Goal: Book appointment/travel/reservation

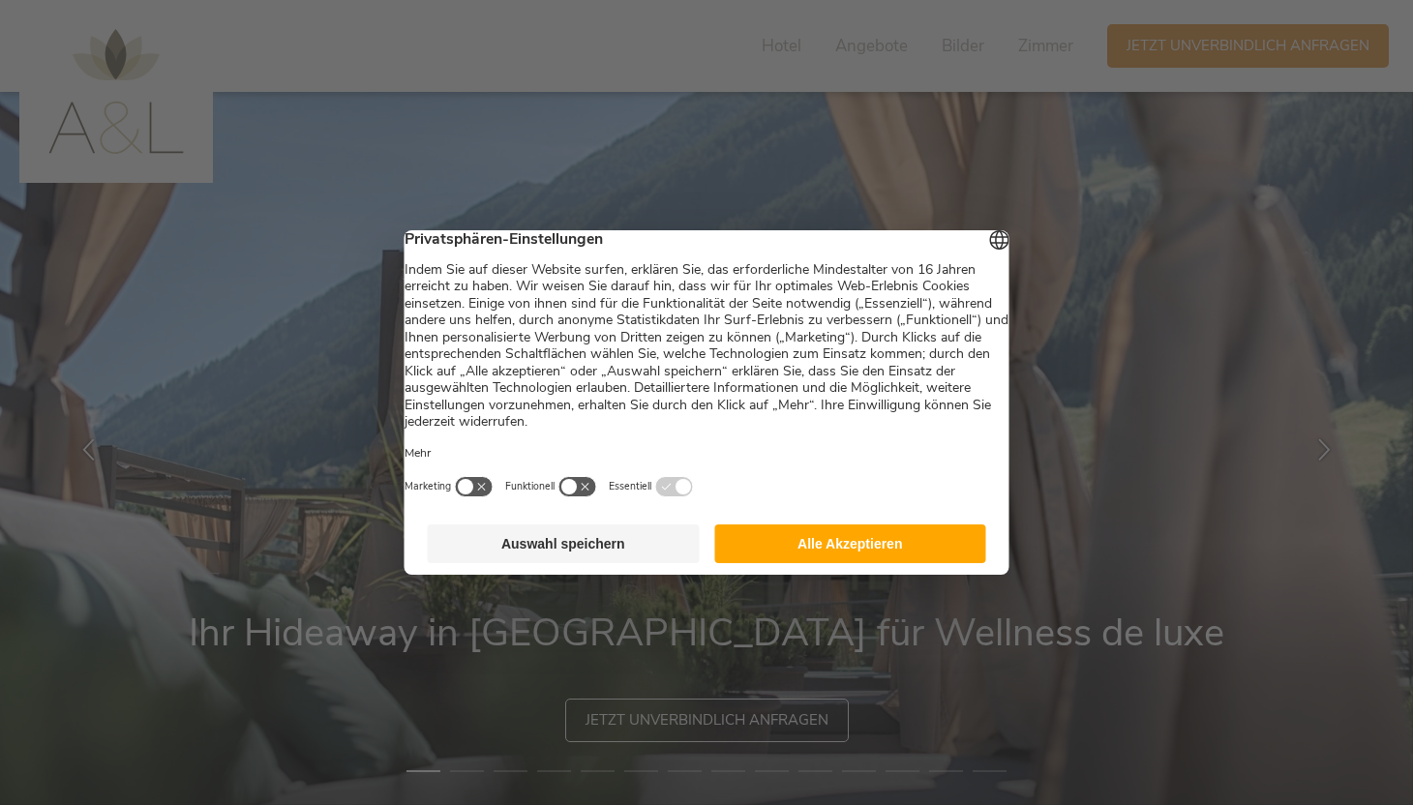
click at [898, 548] on button "Alle Akzeptieren" at bounding box center [850, 543] width 272 height 39
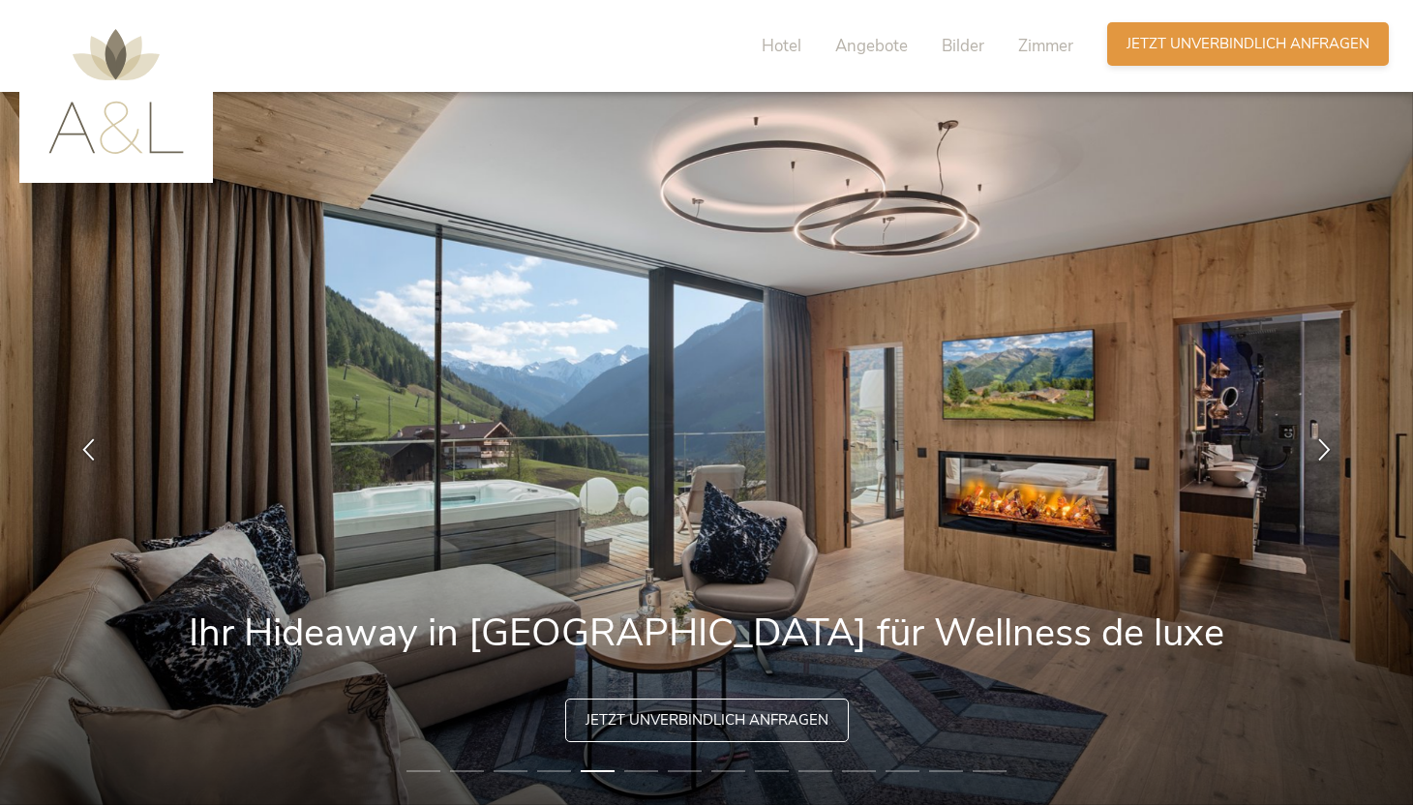
click at [1260, 35] on span "Jetzt unverbindlich anfragen" at bounding box center [1247, 44] width 243 height 20
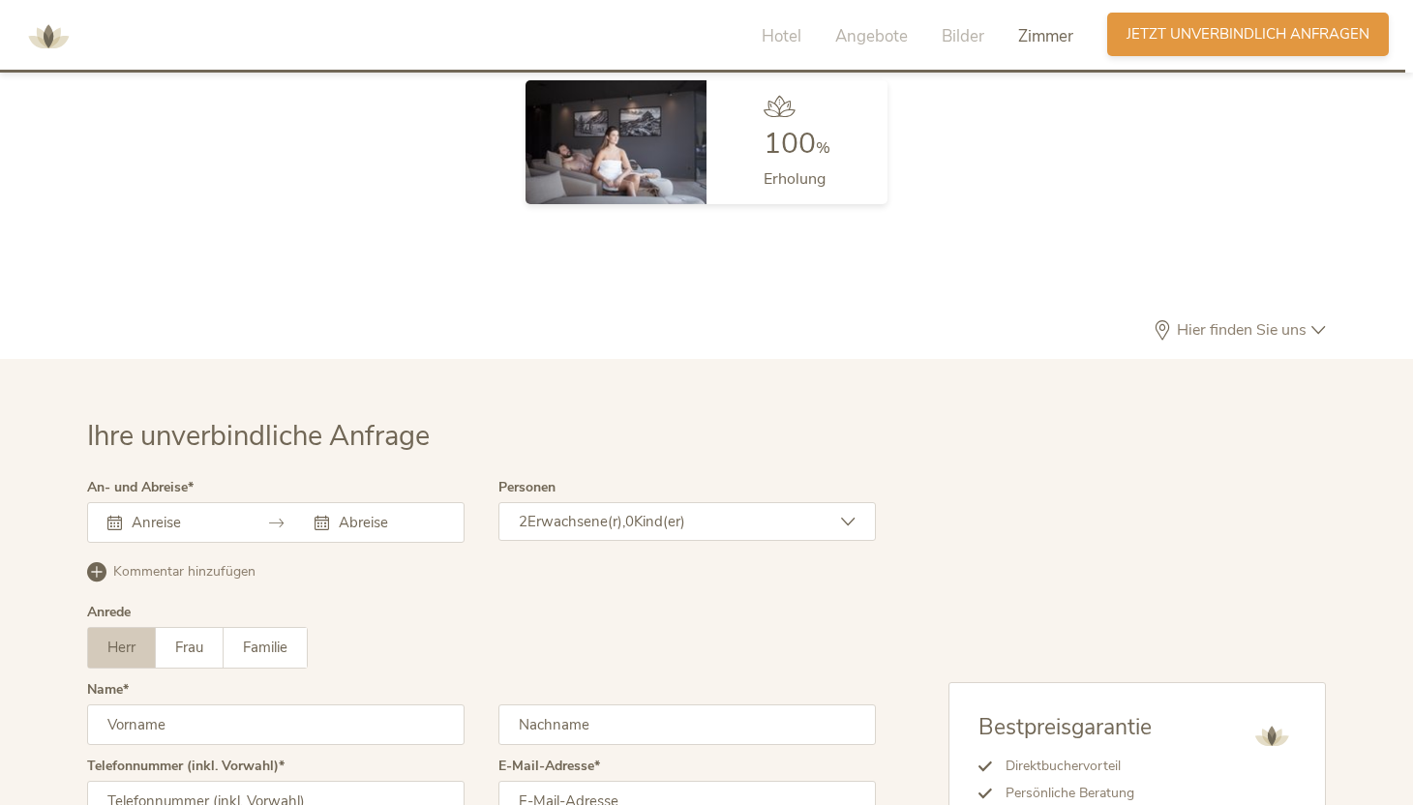
scroll to position [5937, 0]
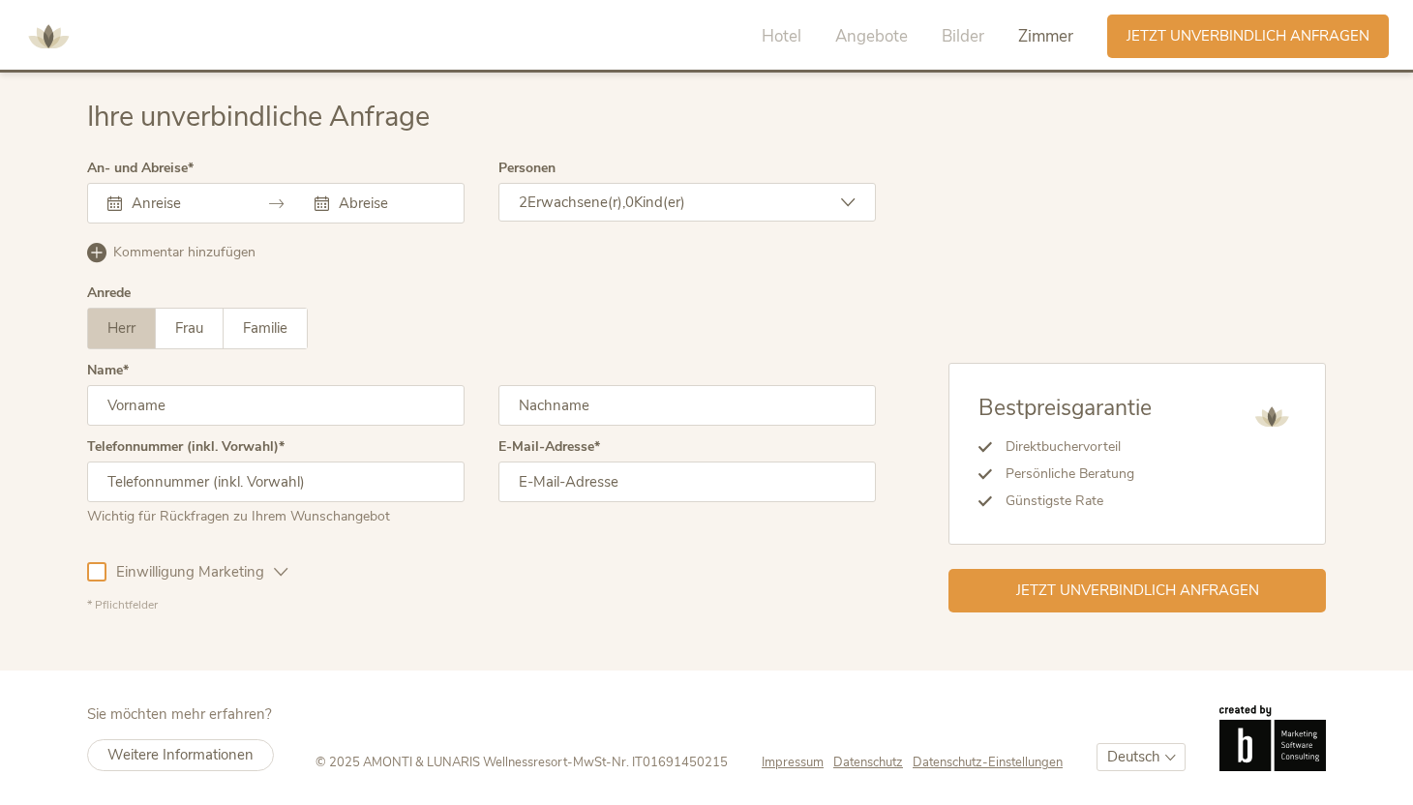
click at [119, 204] on icon at bounding box center [114, 203] width 15 height 15
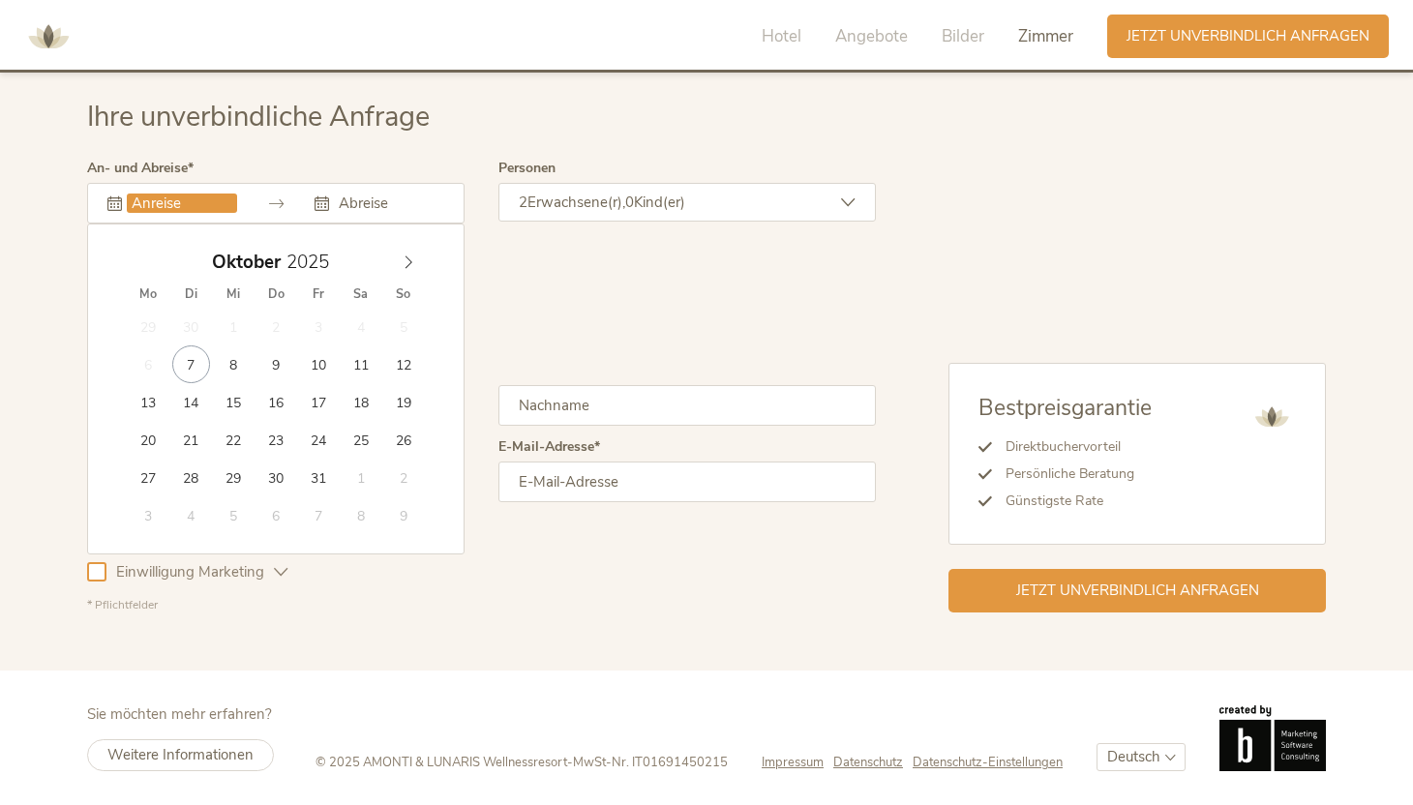
click at [161, 202] on input "text" at bounding box center [182, 203] width 110 height 19
click at [408, 262] on icon at bounding box center [409, 262] width 14 height 14
type input "2026"
click at [408, 263] on icon at bounding box center [409, 262] width 14 height 14
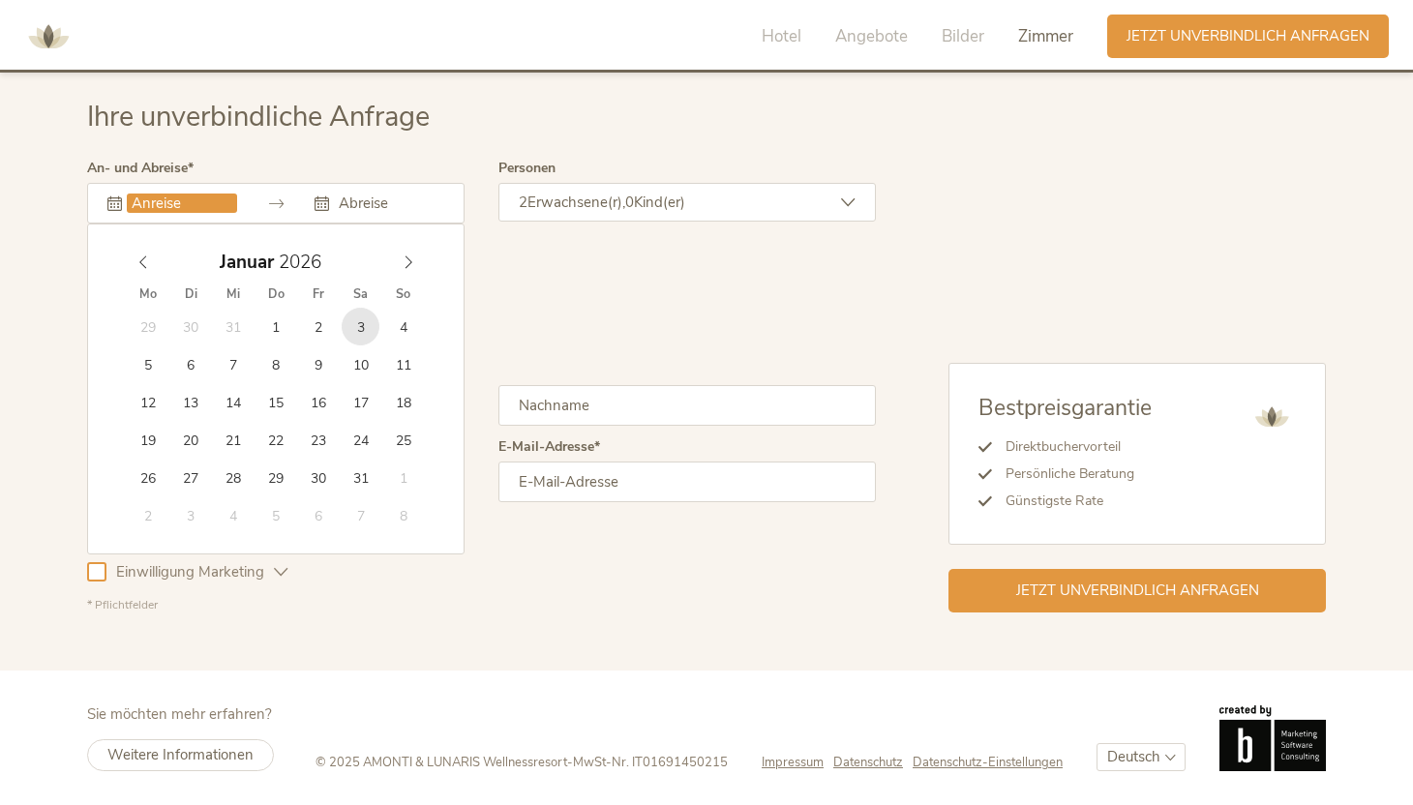
type input "[DATE]"
type input "2026"
type input "[DATE]"
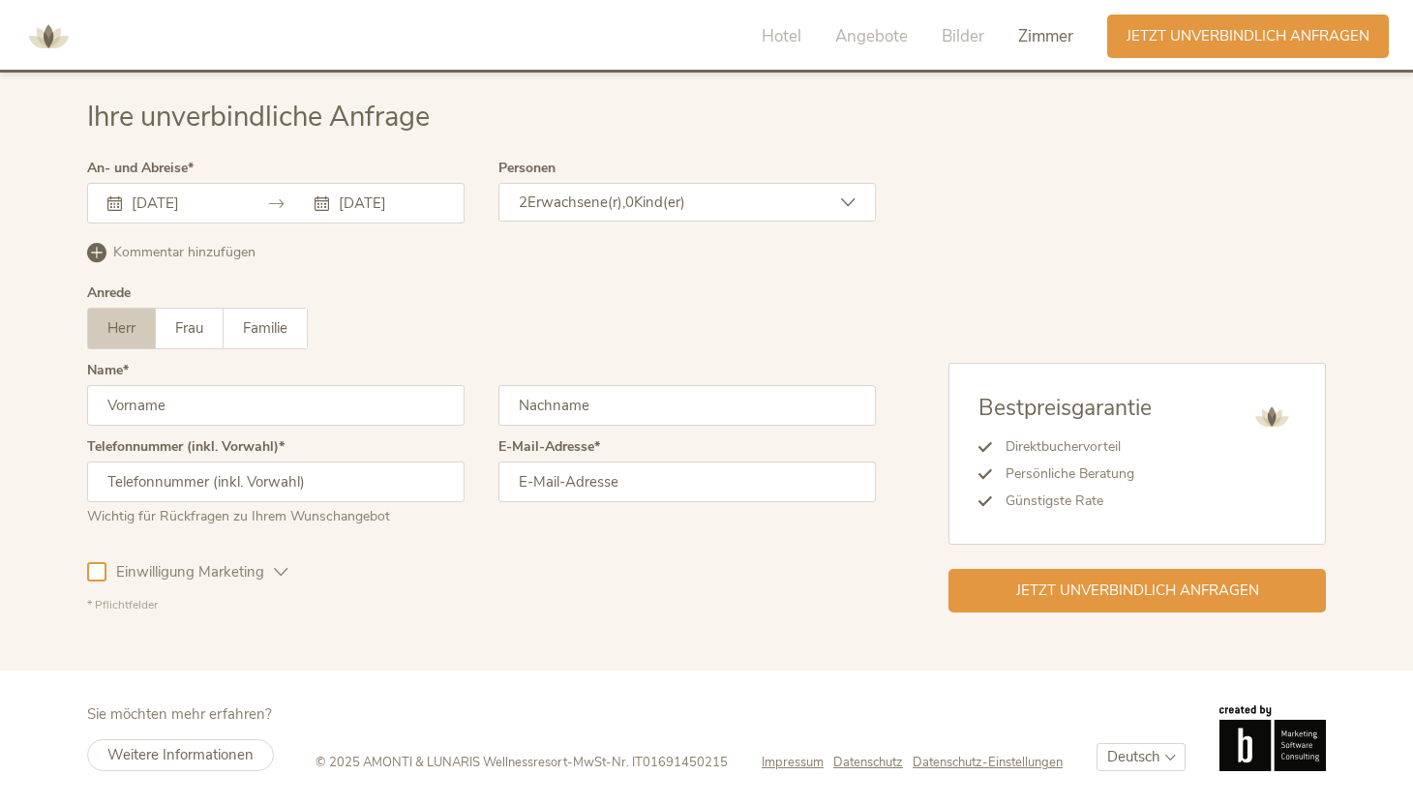
click at [857, 194] on div "2 Erwachsene(r), 0 Kind(er)" at bounding box center [686, 202] width 377 height 39
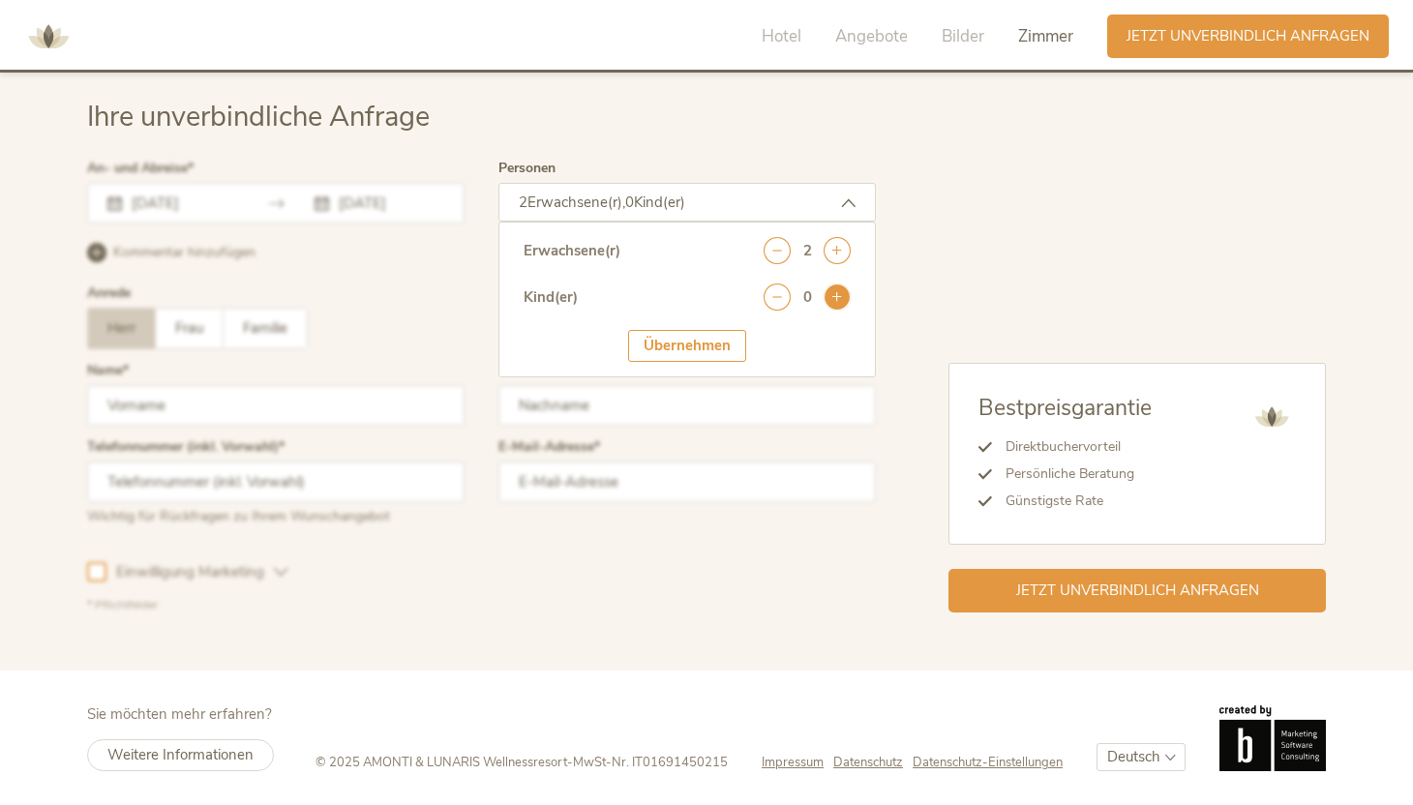
click at [835, 302] on icon at bounding box center [836, 297] width 27 height 27
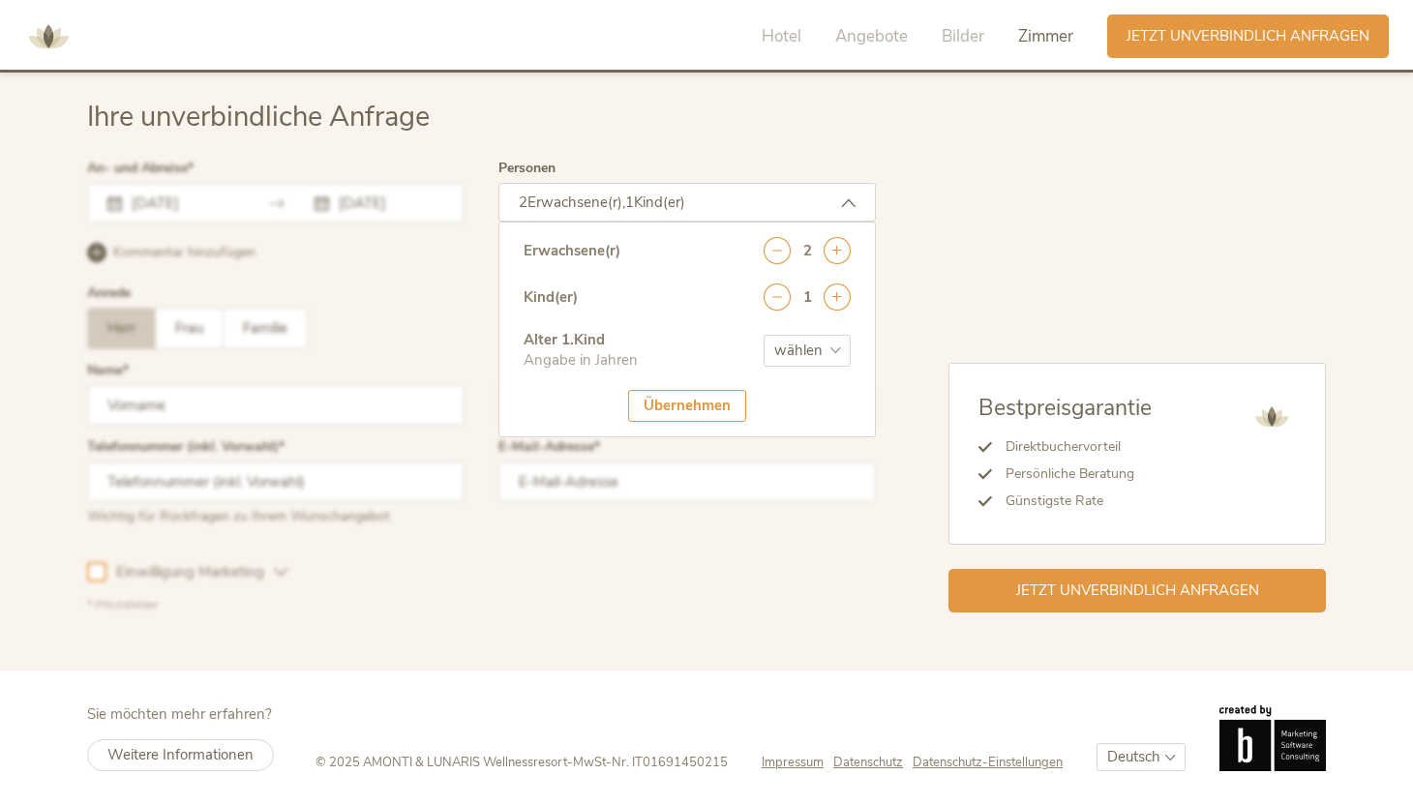
click at [831, 351] on select "wählen 0 1 2 3 4 5 6 7 8 9 10 11 12 13 14 15 16 17" at bounding box center [806, 351] width 87 height 32
select select "1"
click at [711, 398] on div "Übernehmen" at bounding box center [687, 406] width 118 height 32
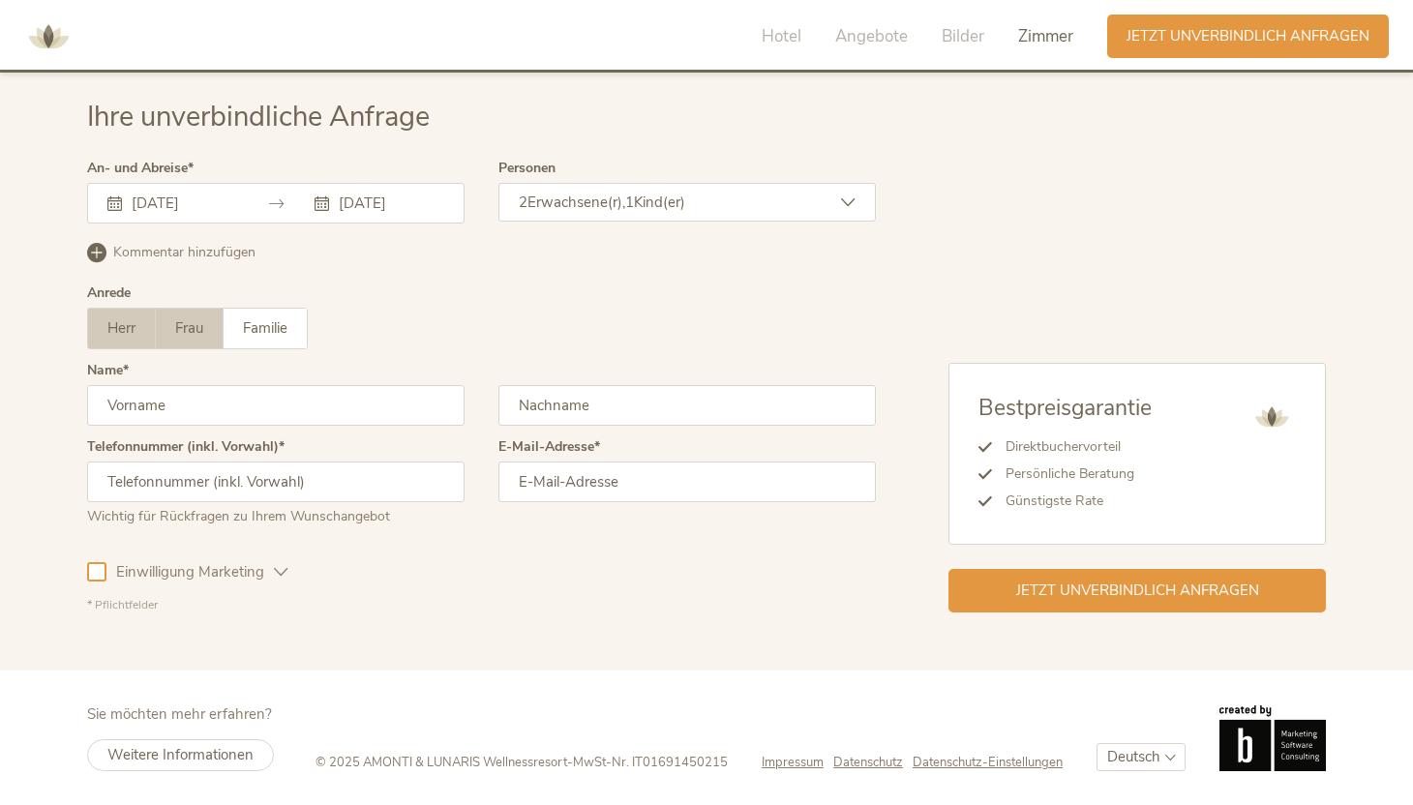
click at [192, 324] on span "Frau" at bounding box center [189, 327] width 28 height 19
click at [166, 388] on input "text" at bounding box center [275, 405] width 377 height 41
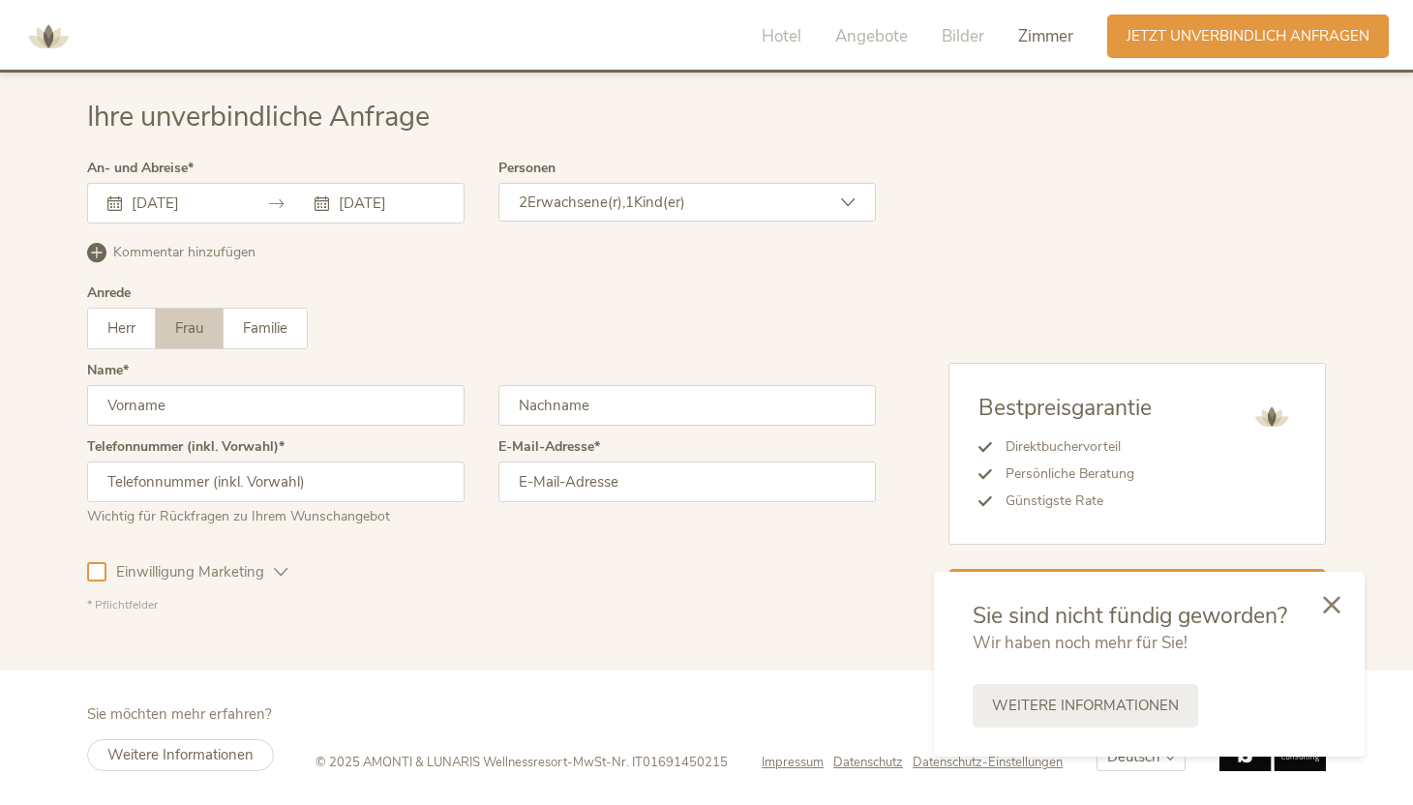
type input "[PERSON_NAME]"
type input "0763728117"
type input "[EMAIL_ADDRESS][DOMAIN_NAME]"
click at [1339, 605] on icon at bounding box center [1331, 602] width 17 height 17
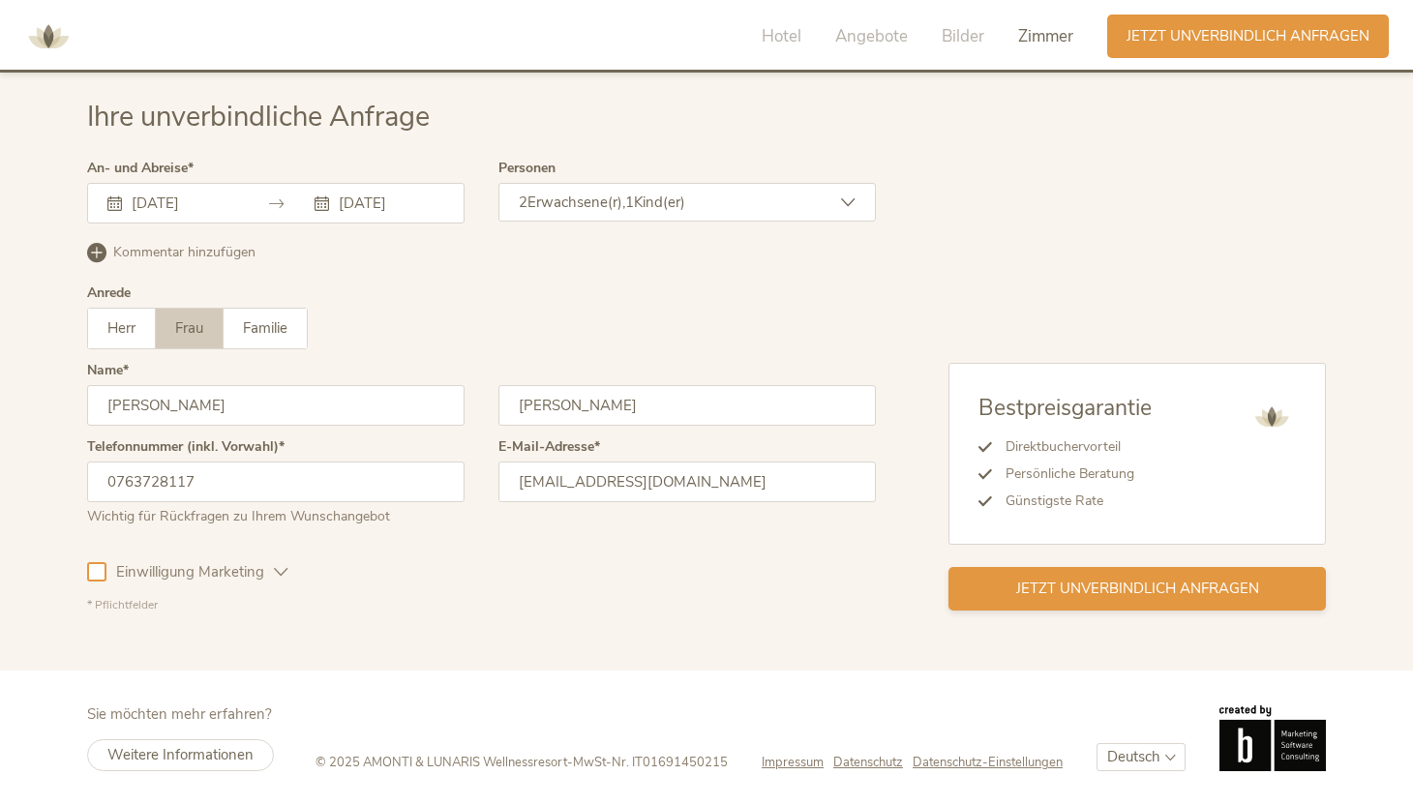
click at [1210, 579] on span "Jetzt unverbindlich anfragen" at bounding box center [1137, 589] width 243 height 20
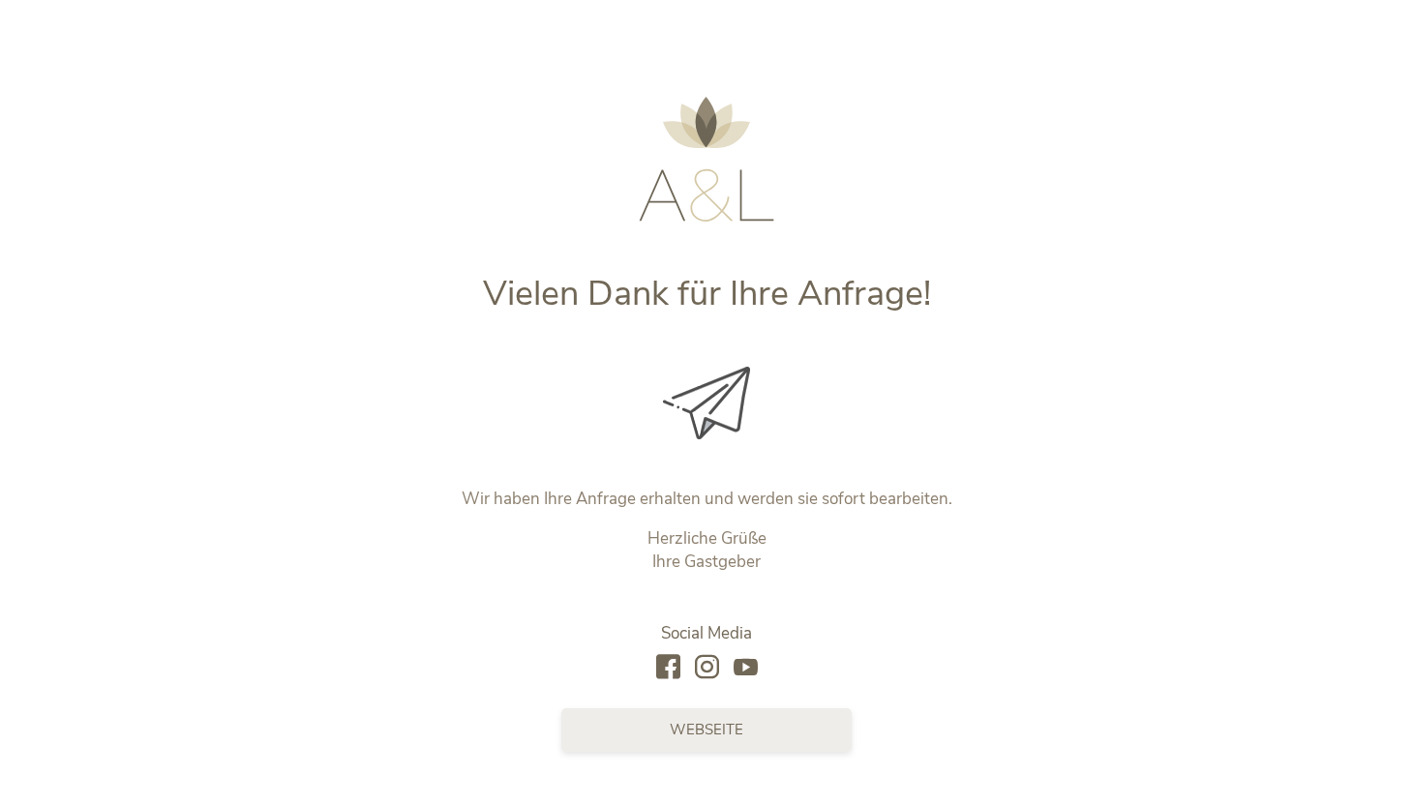
click at [710, 732] on span "Webseite" at bounding box center [707, 730] width 74 height 20
